Goal: Task Accomplishment & Management: Manage account settings

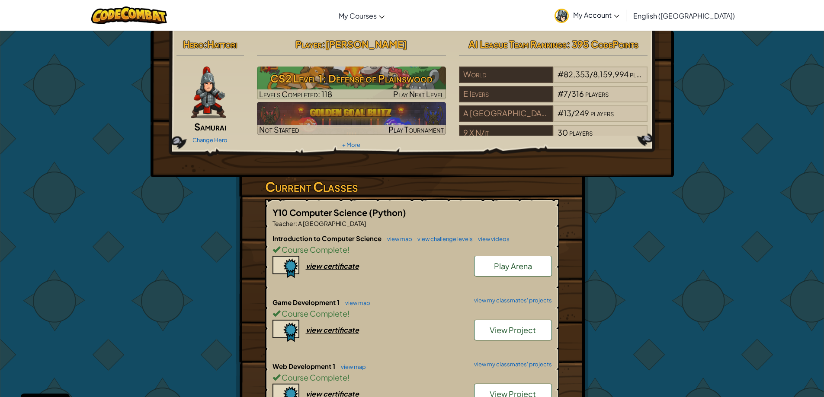
click at [619, 14] on span "My Account" at bounding box center [596, 14] width 46 height 9
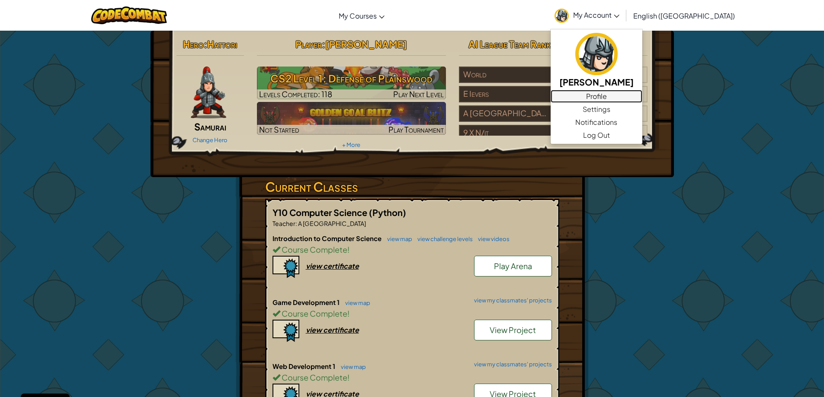
click at [642, 94] on link "Profile" at bounding box center [596, 96] width 92 height 13
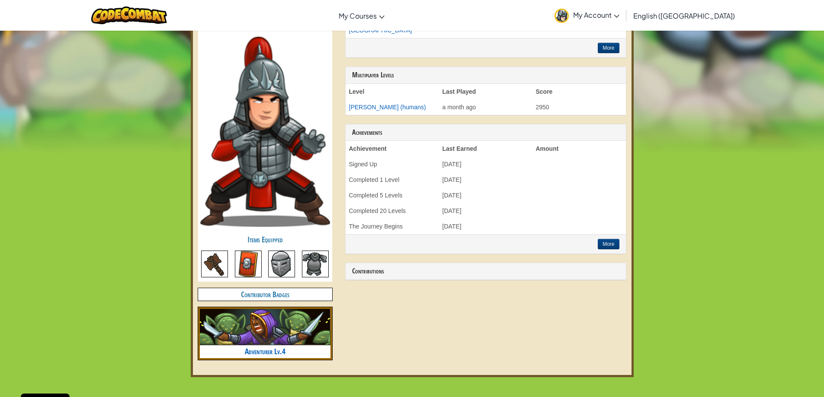
scroll to position [259, 0]
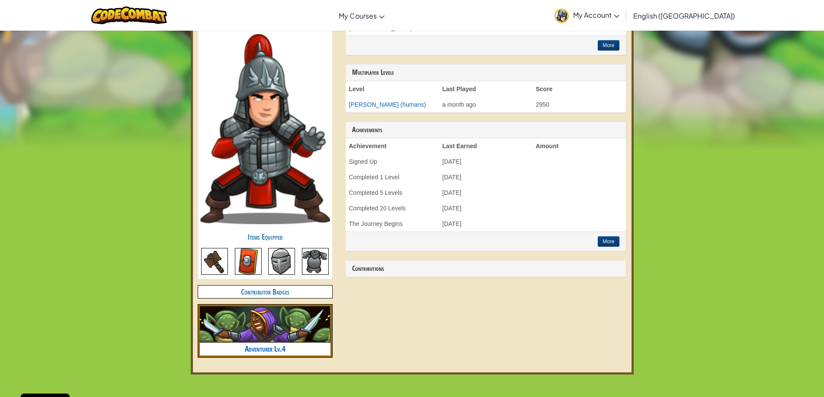
click at [226, 263] on img at bounding box center [214, 261] width 27 height 27
click at [250, 262] on img at bounding box center [248, 261] width 27 height 27
click at [290, 295] on h4 "Contributor Badges" at bounding box center [265, 292] width 134 height 13
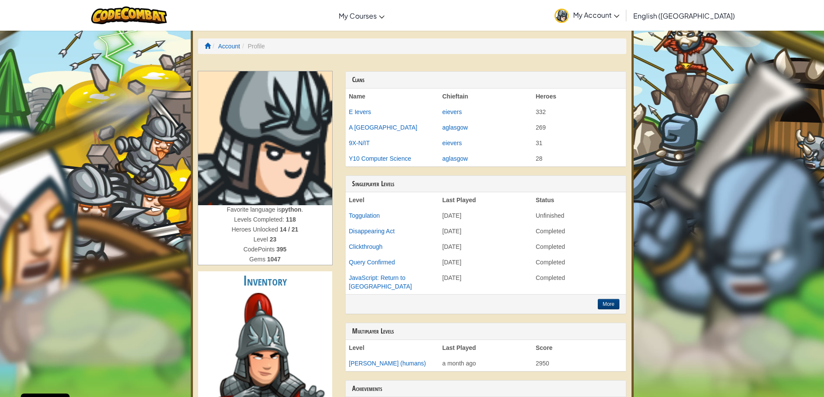
scroll to position [0, 0]
click at [446, 113] on link "eievers" at bounding box center [451, 112] width 19 height 7
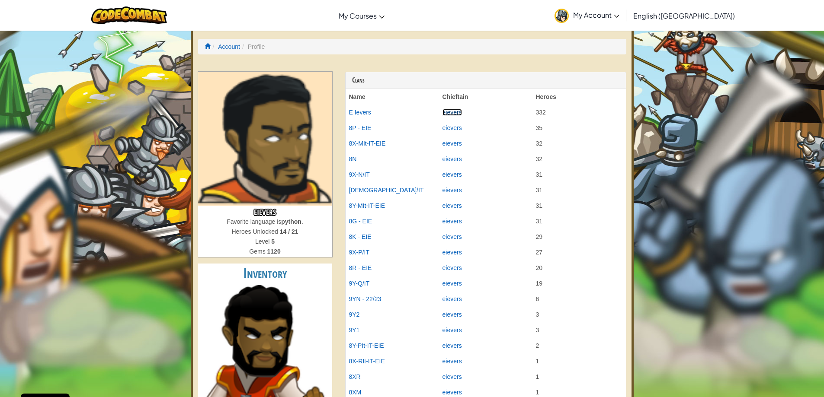
click at [448, 110] on link "eievers" at bounding box center [451, 112] width 19 height 7
click at [460, 116] on td "eievers" at bounding box center [485, 113] width 93 height 16
click at [454, 116] on td "eievers" at bounding box center [485, 113] width 93 height 16
click at [450, 110] on link "eievers" at bounding box center [451, 112] width 19 height 7
click at [141, 18] on img at bounding box center [129, 15] width 76 height 18
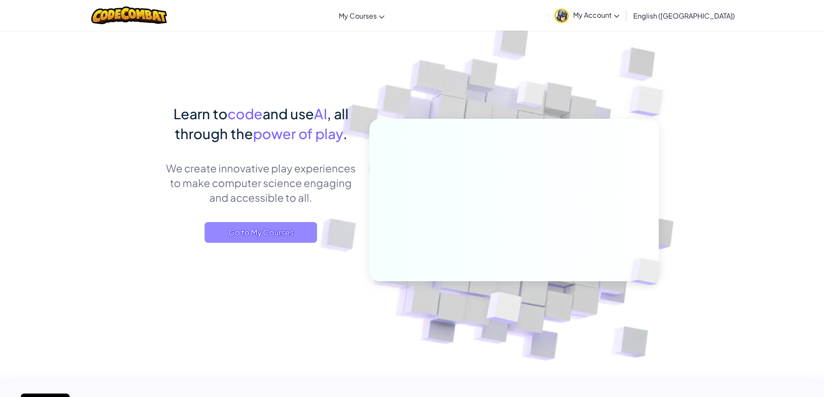
drag, startPoint x: 303, startPoint y: 220, endPoint x: 301, endPoint y: 227, distance: 6.8
click at [303, 223] on div "Learn to code and use AI , all through the power of play . We create innovative…" at bounding box center [261, 182] width 191 height 157
click at [300, 228] on span "Go to My Courses" at bounding box center [260, 232] width 112 height 21
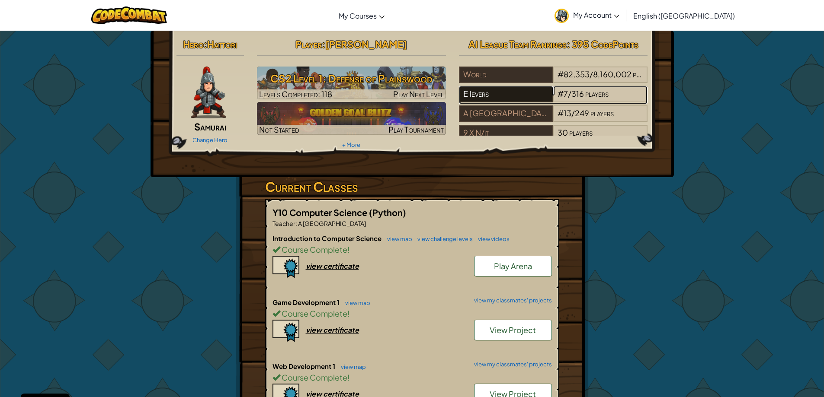
click at [485, 93] on div "E Ievers" at bounding box center [506, 94] width 94 height 16
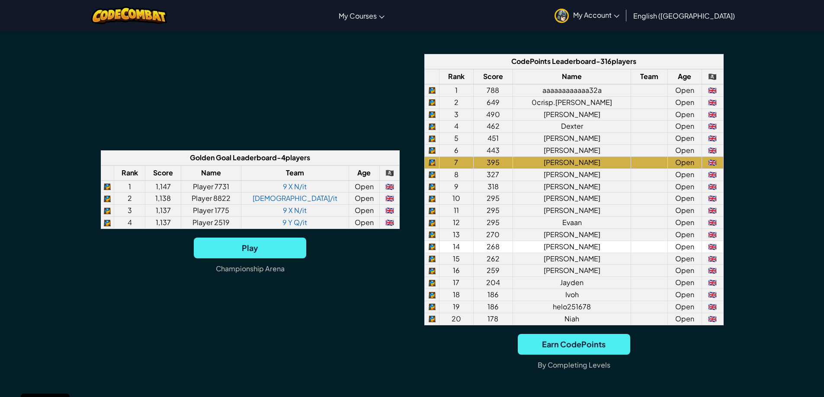
scroll to position [648, 0]
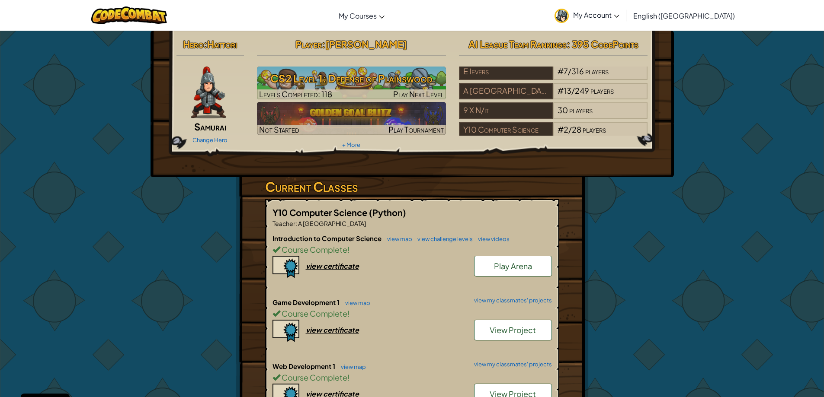
scroll to position [35, 0]
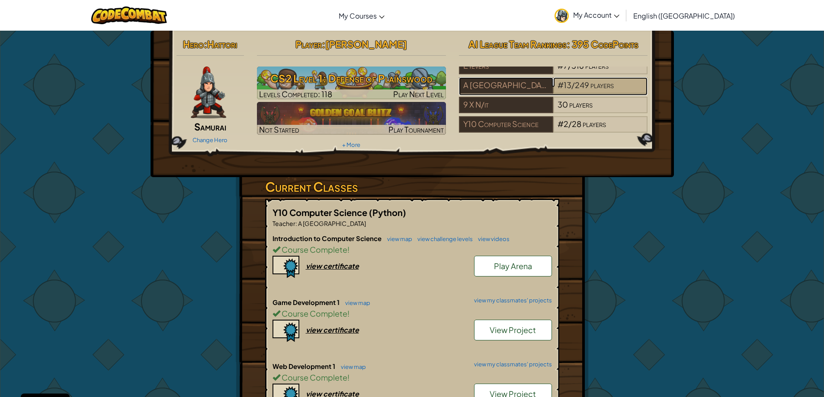
click at [575, 80] on span "249" at bounding box center [582, 85] width 14 height 10
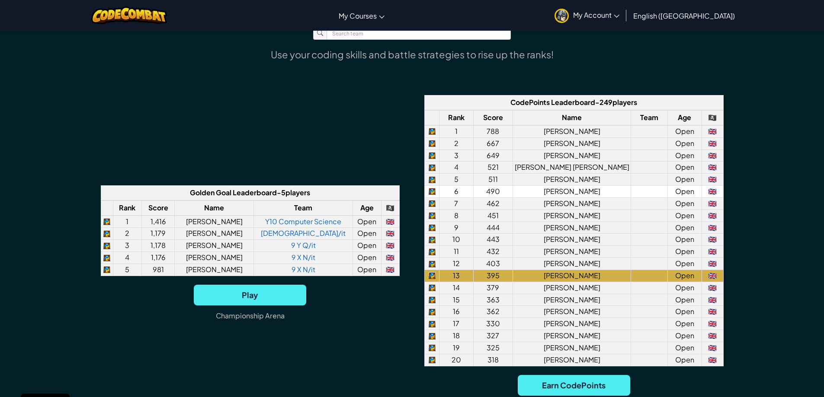
scroll to position [648, 0]
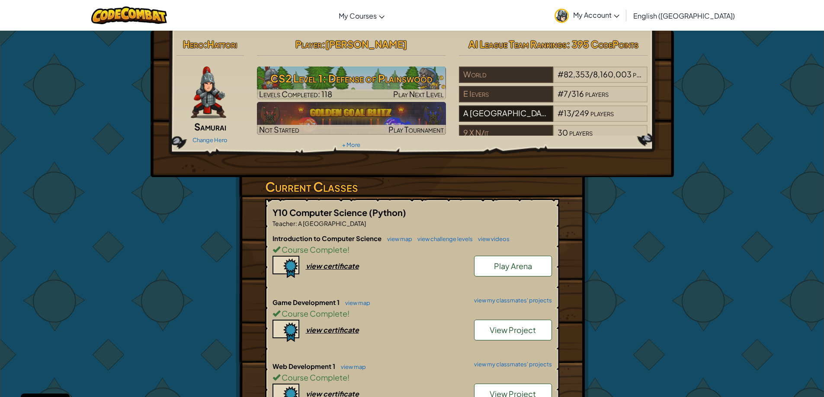
scroll to position [35, 0]
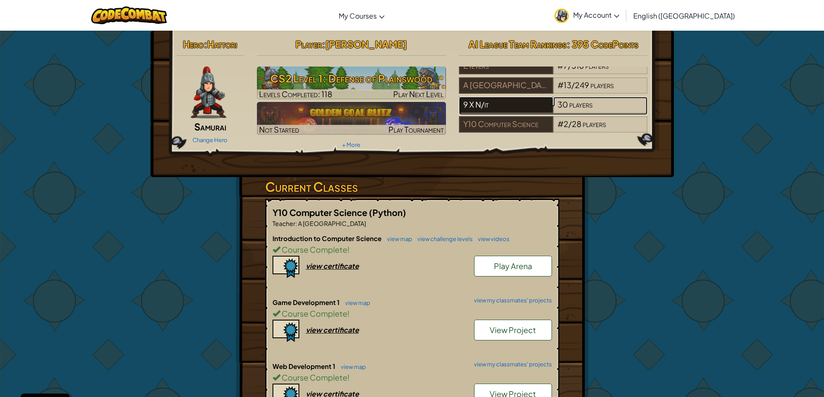
click at [485, 97] on div "9 X N/it" at bounding box center [506, 105] width 94 height 16
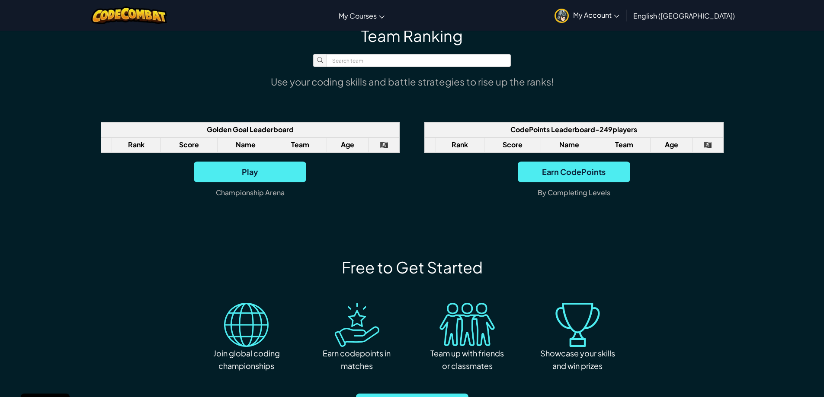
scroll to position [605, 0]
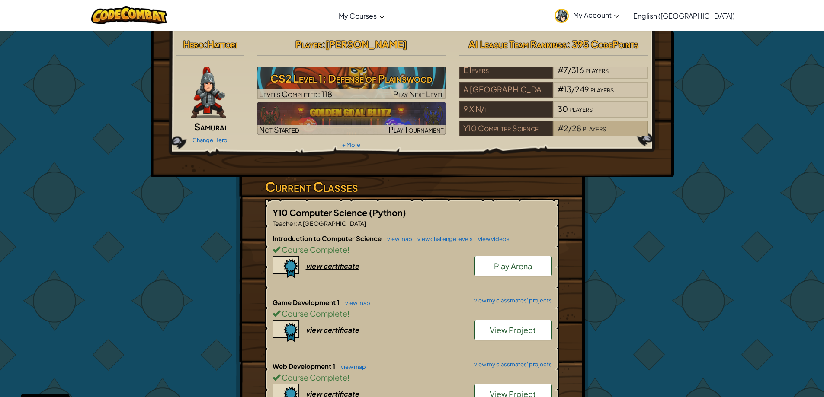
scroll to position [35, 0]
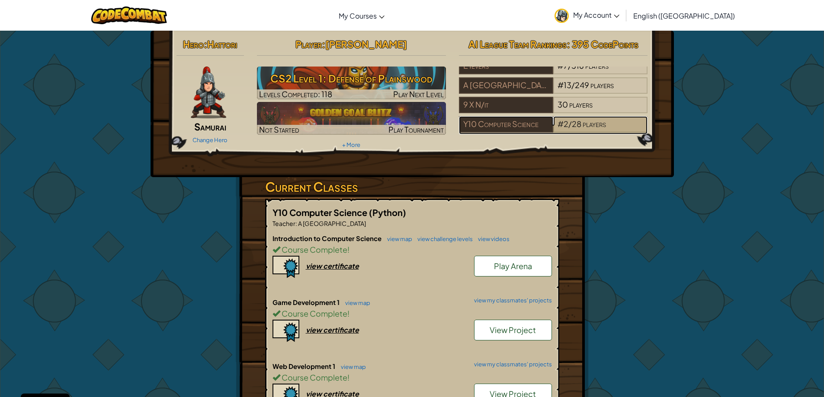
click at [577, 119] on span "28" at bounding box center [577, 124] width 10 height 10
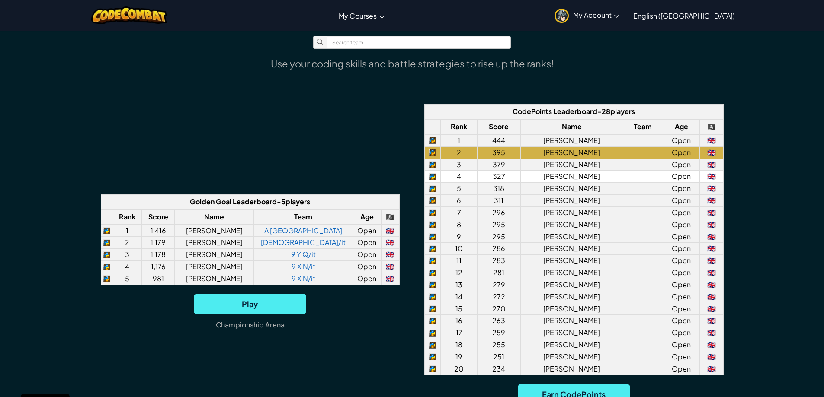
scroll to position [605, 0]
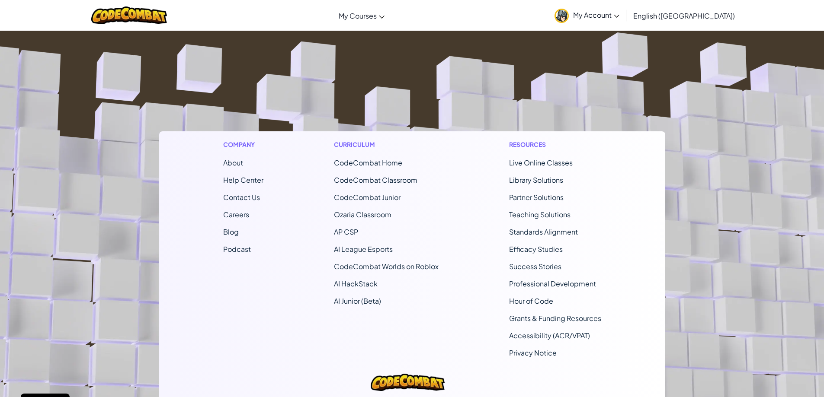
scroll to position [130, 0]
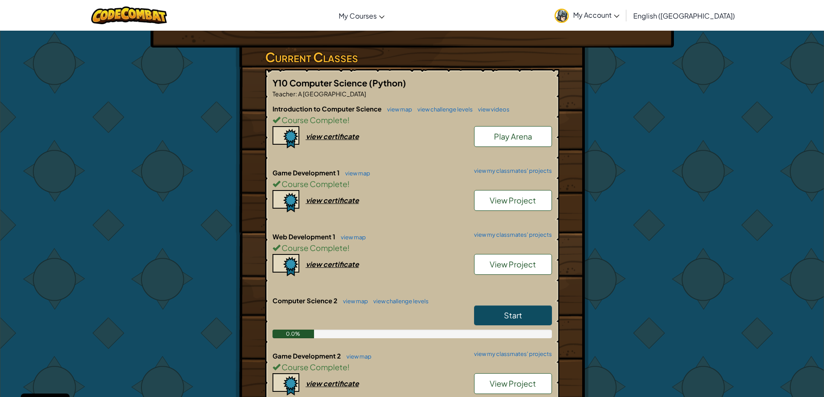
click at [623, 20] on link "My Account" at bounding box center [586, 15] width 73 height 27
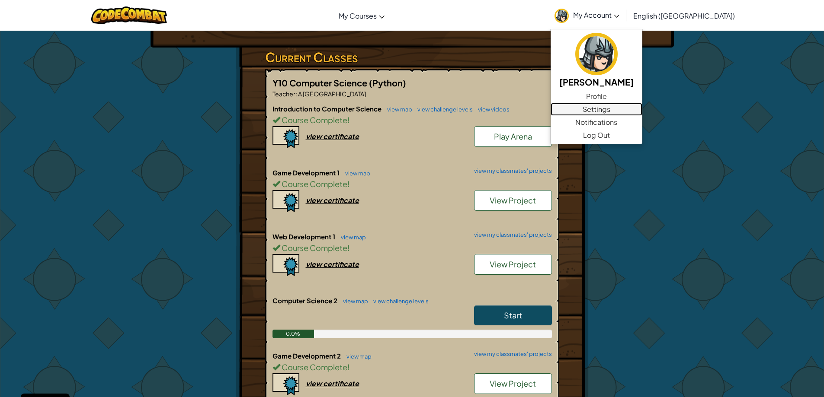
click at [642, 107] on link "Settings" at bounding box center [596, 109] width 92 height 13
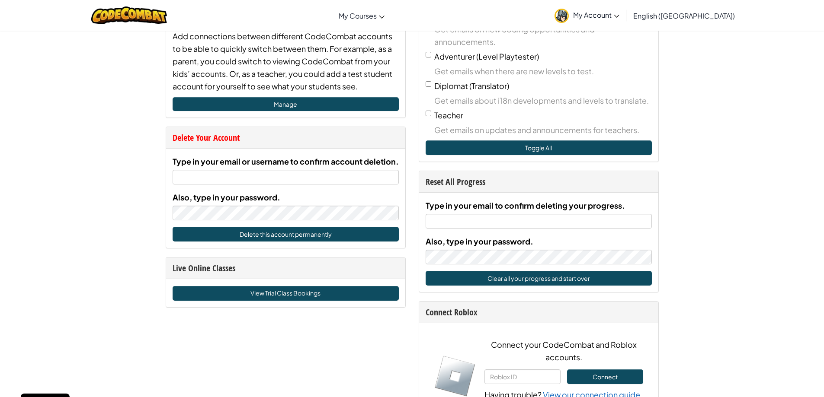
scroll to position [432, 0]
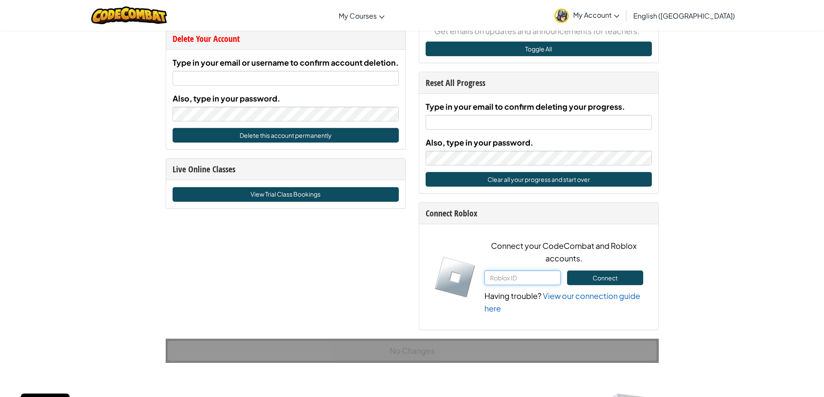
click at [501, 273] on input "text" at bounding box center [522, 278] width 76 height 15
drag, startPoint x: 546, startPoint y: 281, endPoint x: 471, endPoint y: 289, distance: 75.7
click at [471, 289] on div "Connect your CodeCombat and Roblox accounts. [CREDIT_CARD_NUMBER] Connect Havin…" at bounding box center [538, 277] width 209 height 75
click at [573, 276] on button "Connect" at bounding box center [605, 278] width 76 height 15
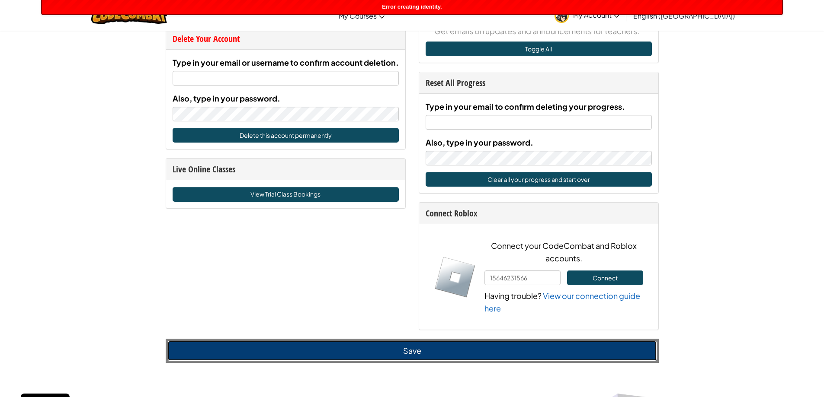
click at [447, 351] on button "Save" at bounding box center [412, 351] width 489 height 20
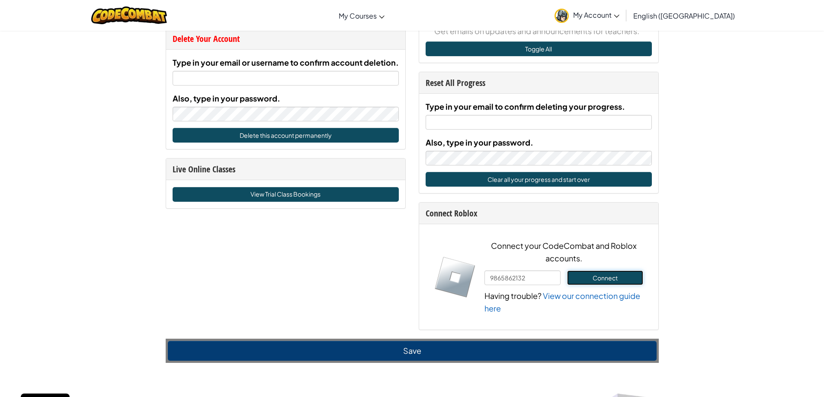
click at [607, 278] on button "Connect" at bounding box center [605, 278] width 76 height 15
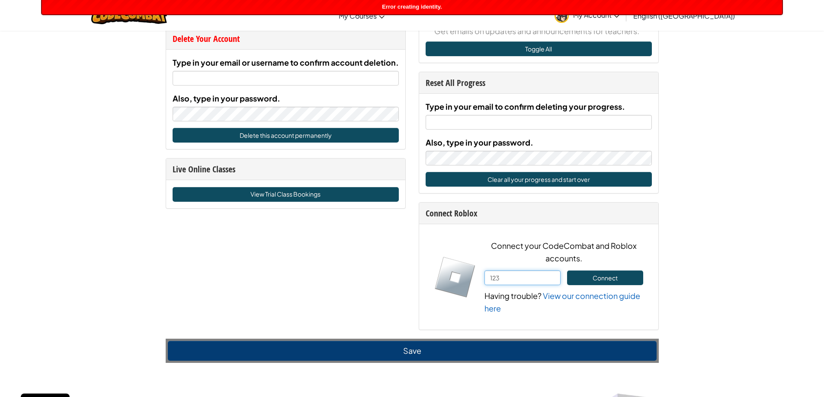
type input "123"
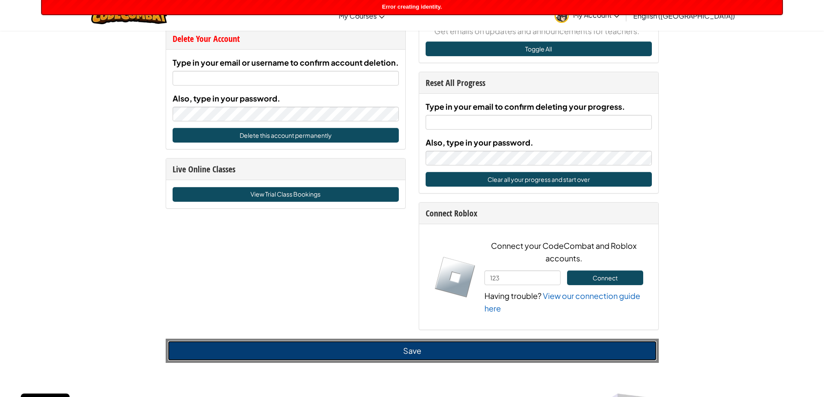
click at [457, 353] on button "Save" at bounding box center [412, 351] width 489 height 20
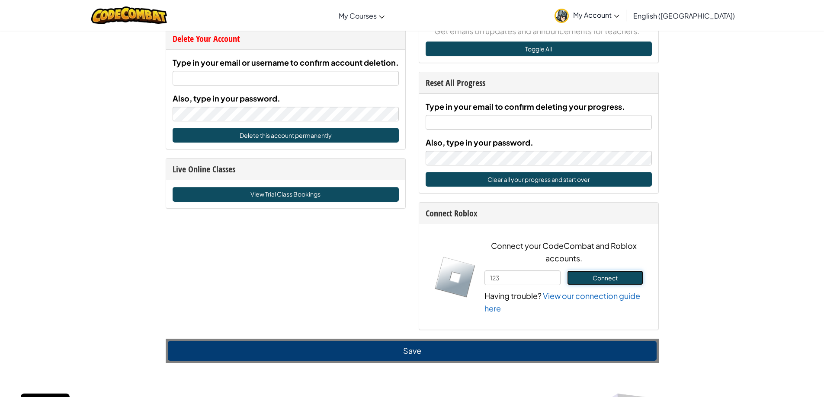
click at [604, 285] on button "Connect" at bounding box center [605, 278] width 76 height 15
click at [597, 279] on button "Connect" at bounding box center [605, 278] width 76 height 15
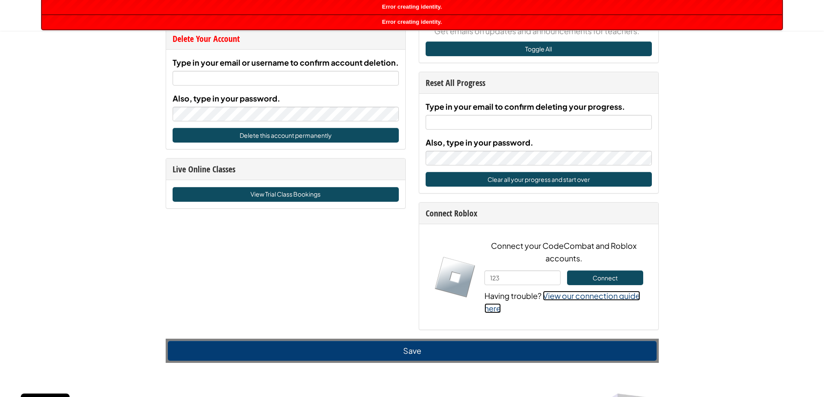
click at [583, 296] on link "View our connection guide here" at bounding box center [562, 302] width 156 height 22
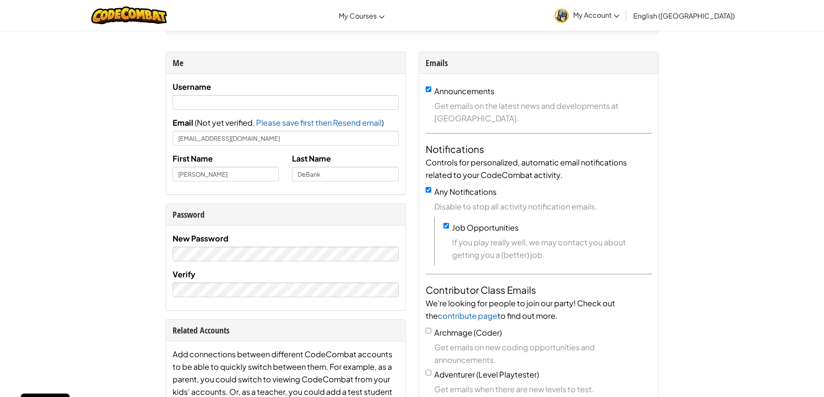
scroll to position [0, 0]
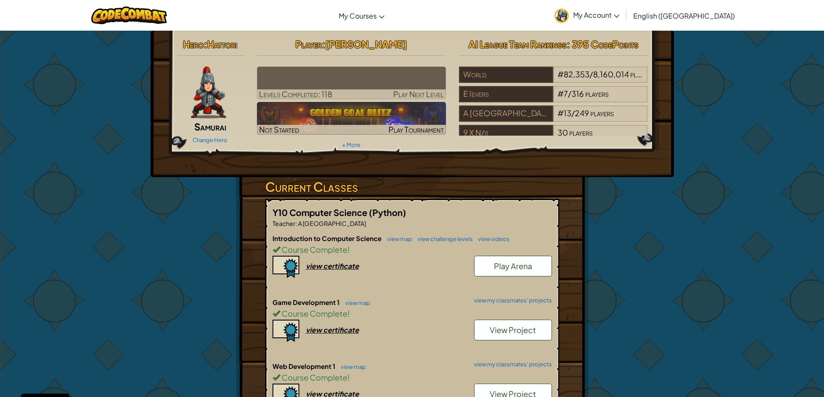
click at [700, 18] on span "English ([GEOGRAPHIC_DATA])" at bounding box center [684, 15] width 102 height 9
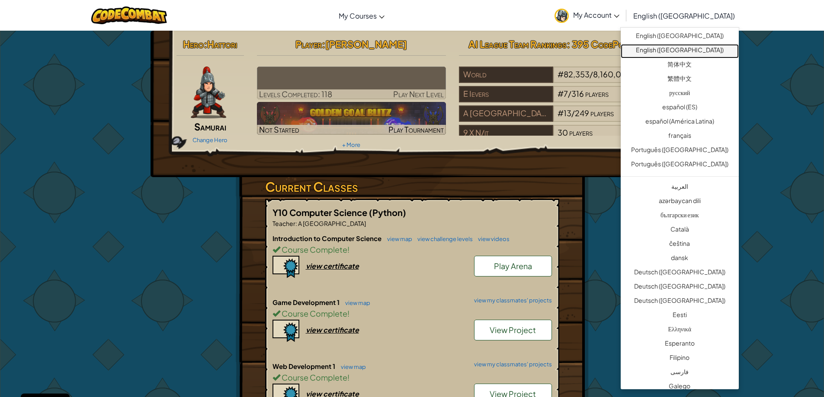
click at [690, 56] on link "English ([GEOGRAPHIC_DATA])" at bounding box center [679, 51] width 118 height 14
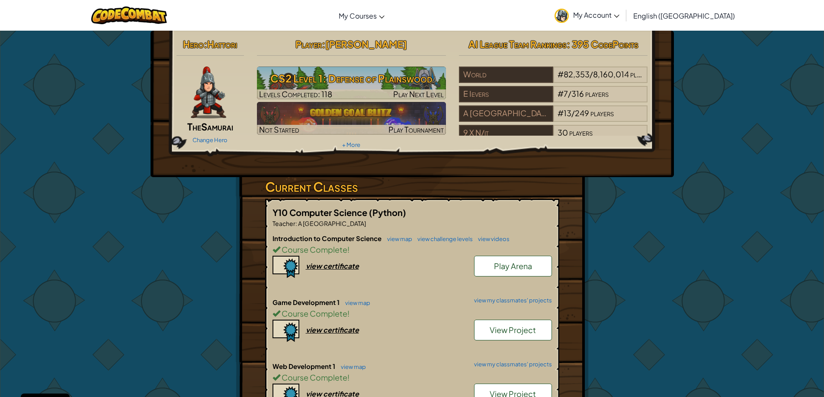
click at [712, 27] on link "English ([GEOGRAPHIC_DATA])" at bounding box center [684, 15] width 110 height 23
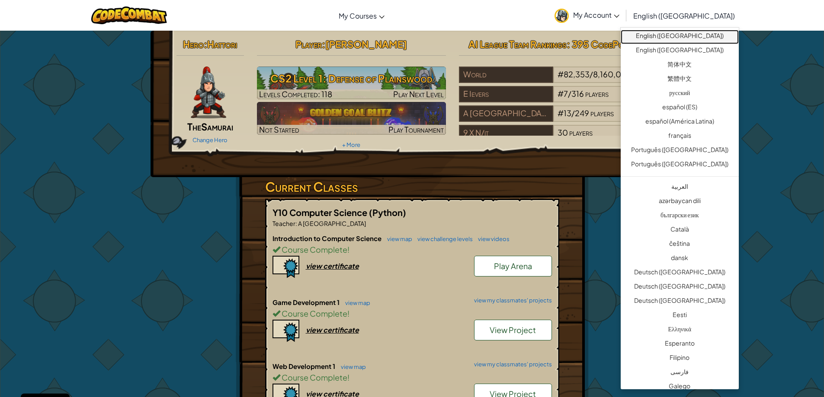
click at [697, 37] on link "English ([GEOGRAPHIC_DATA])" at bounding box center [679, 37] width 118 height 14
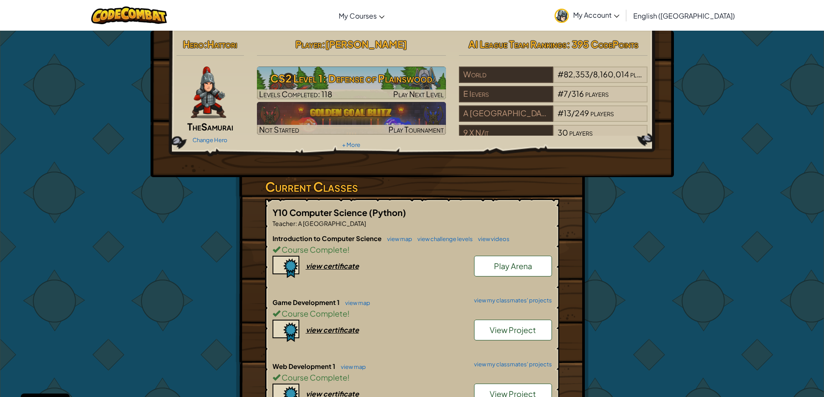
click at [704, 10] on link "English ([GEOGRAPHIC_DATA])" at bounding box center [684, 15] width 110 height 23
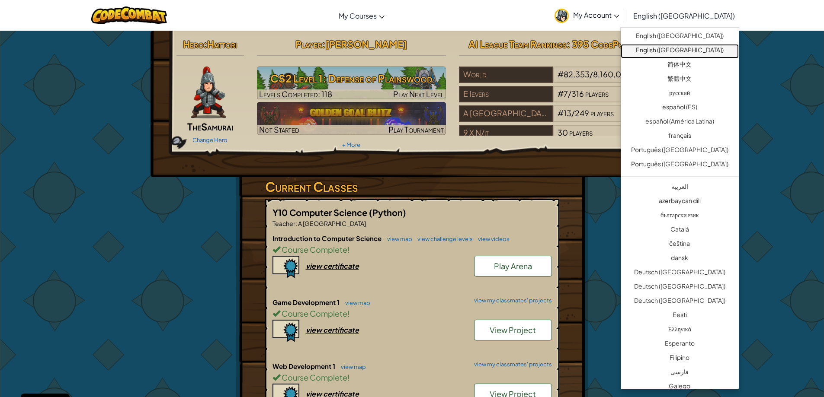
click at [697, 50] on link "English ([GEOGRAPHIC_DATA])" at bounding box center [679, 51] width 118 height 14
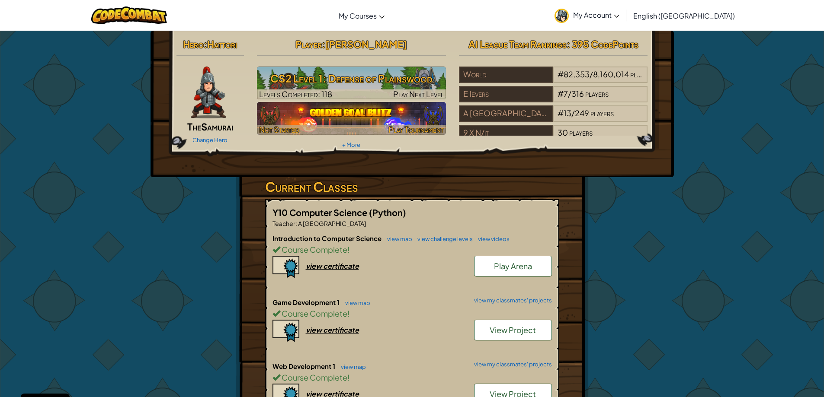
click at [374, 111] on img at bounding box center [351, 118] width 189 height 33
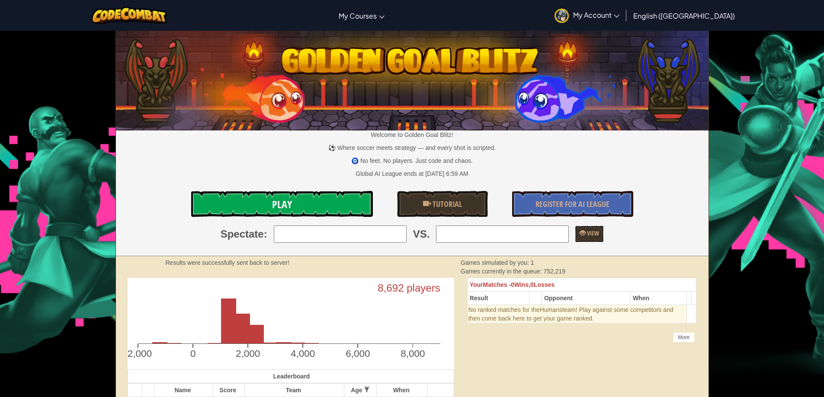
click at [342, 199] on link "Play" at bounding box center [282, 204] width 182 height 26
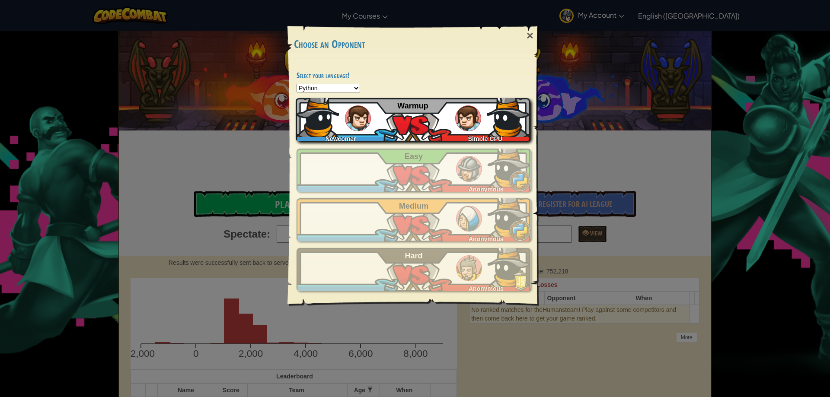
click at [481, 119] on img at bounding box center [468, 118] width 26 height 26
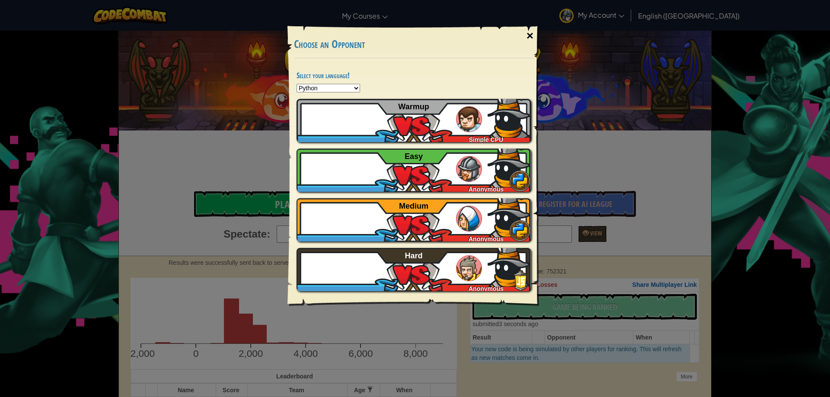
click at [528, 38] on div "×" at bounding box center [530, 35] width 20 height 25
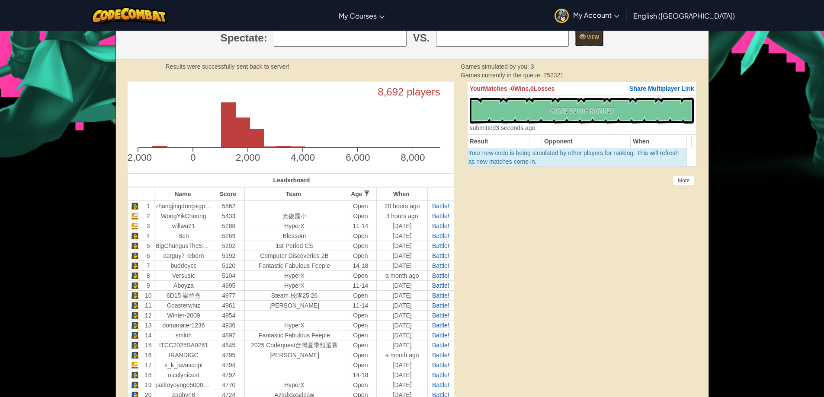
scroll to position [216, 0]
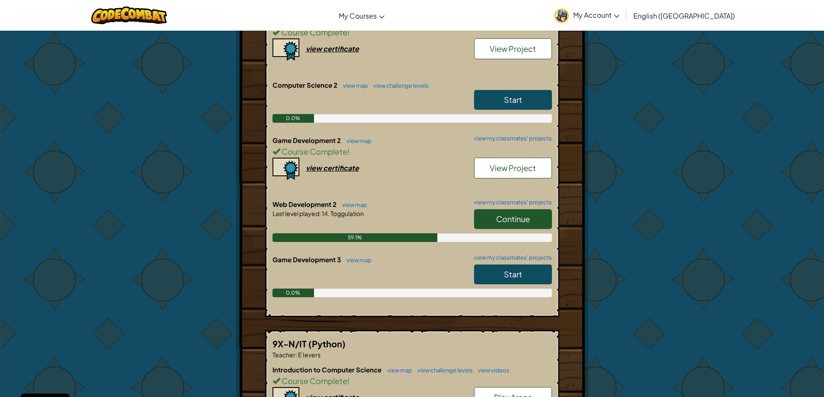
scroll to position [346, 0]
